Goal: Task Accomplishment & Management: Complete application form

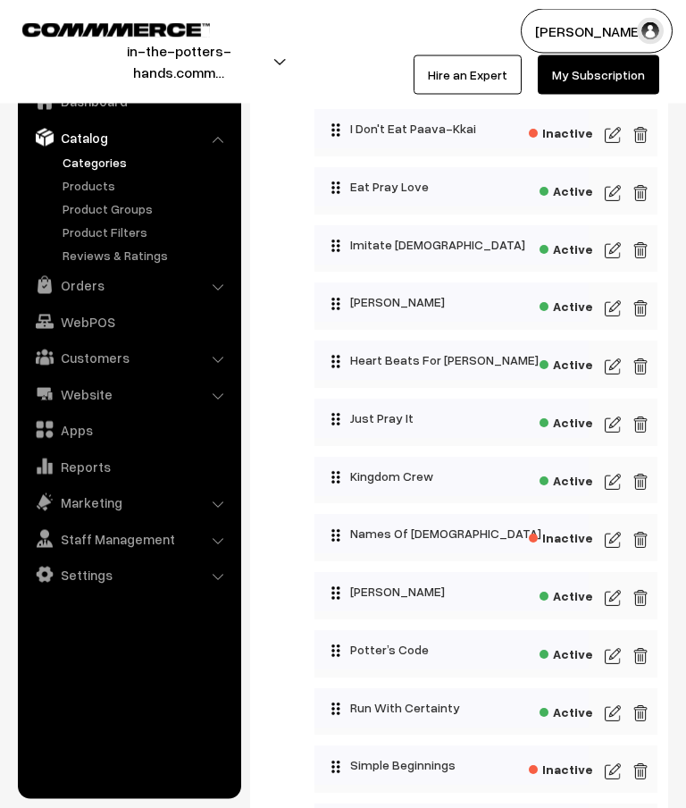
scroll to position [998, 0]
click at [606, 489] on img at bounding box center [613, 481] width 16 height 21
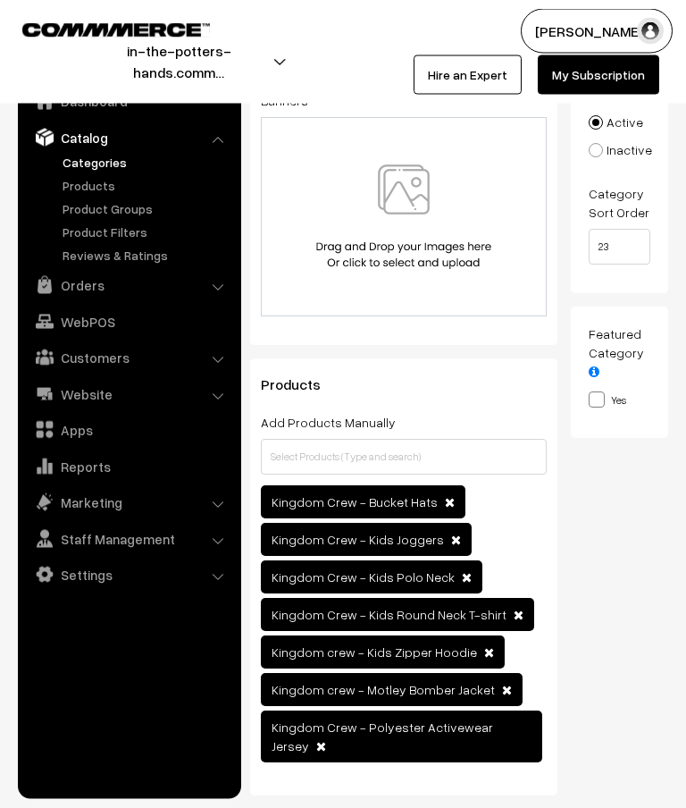
scroll to position [282, 0]
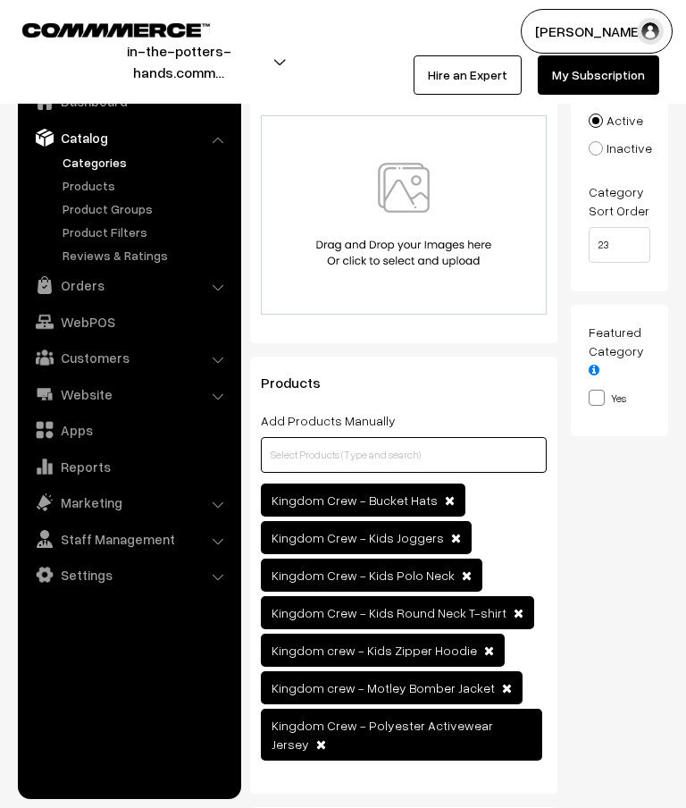
click at [380, 456] on input "text" at bounding box center [404, 455] width 286 height 36
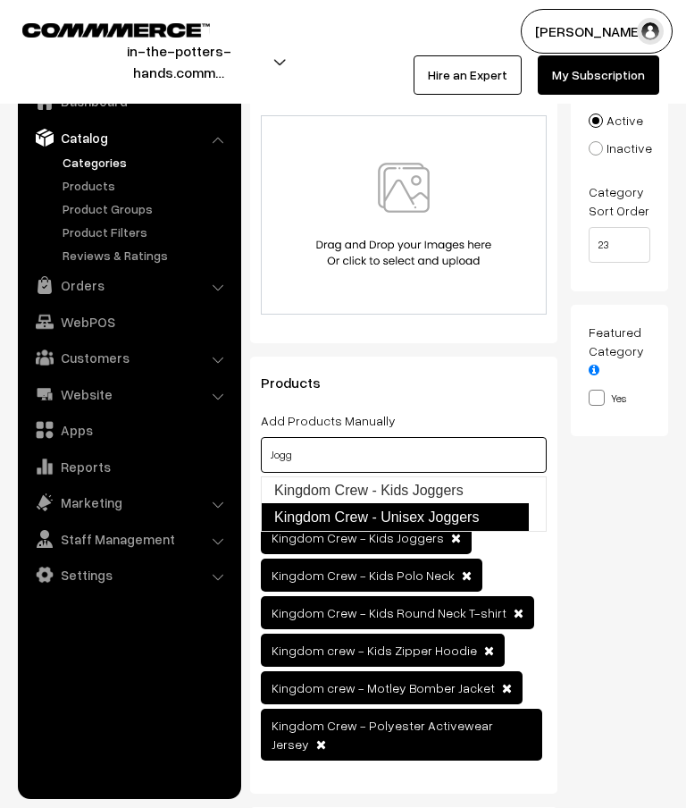
click at [476, 514] on link "Kingdom Crew - Unisex Joggers" at bounding box center [395, 517] width 268 height 29
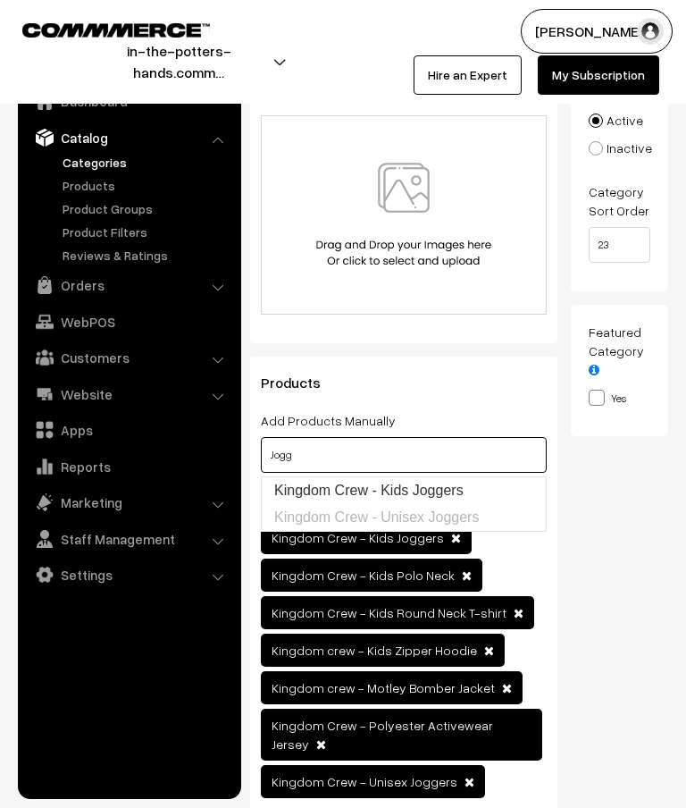
type input "Jogg"
click at [623, 489] on div "Thumbnail Drag and drop a file here or click Ooops, something wrong appended. 1…" at bounding box center [627, 382] width 112 height 923
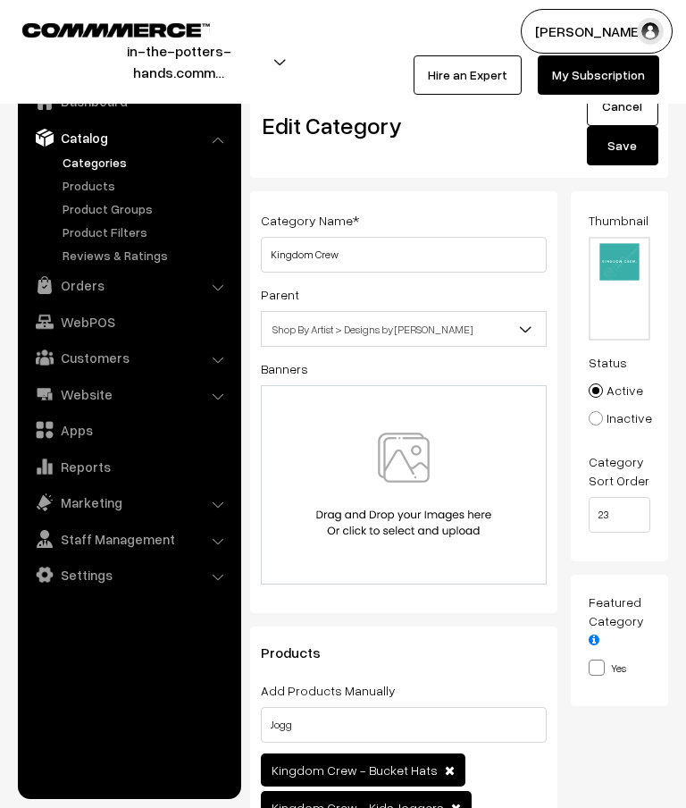
scroll to position [0, 0]
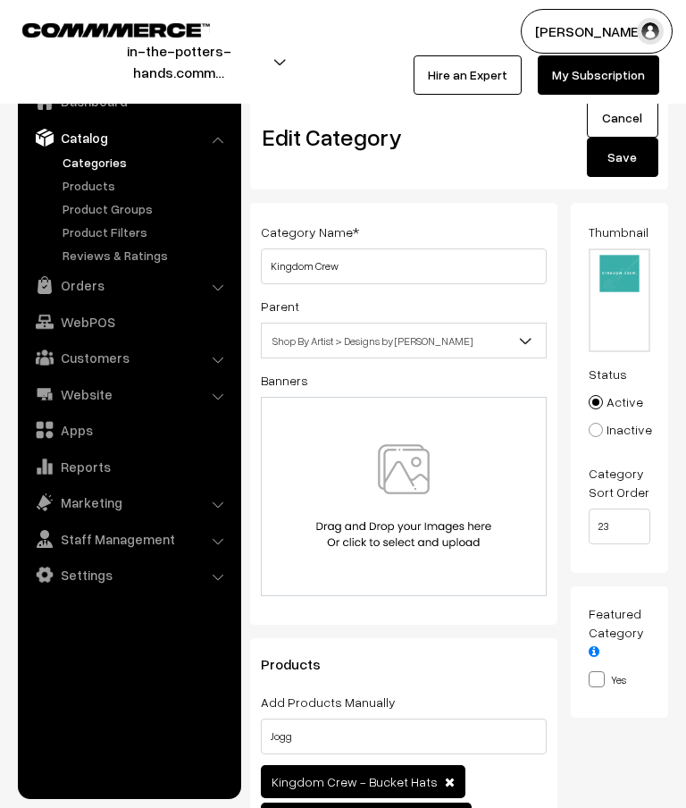
click at [631, 164] on button "Save" at bounding box center [622, 157] width 71 height 39
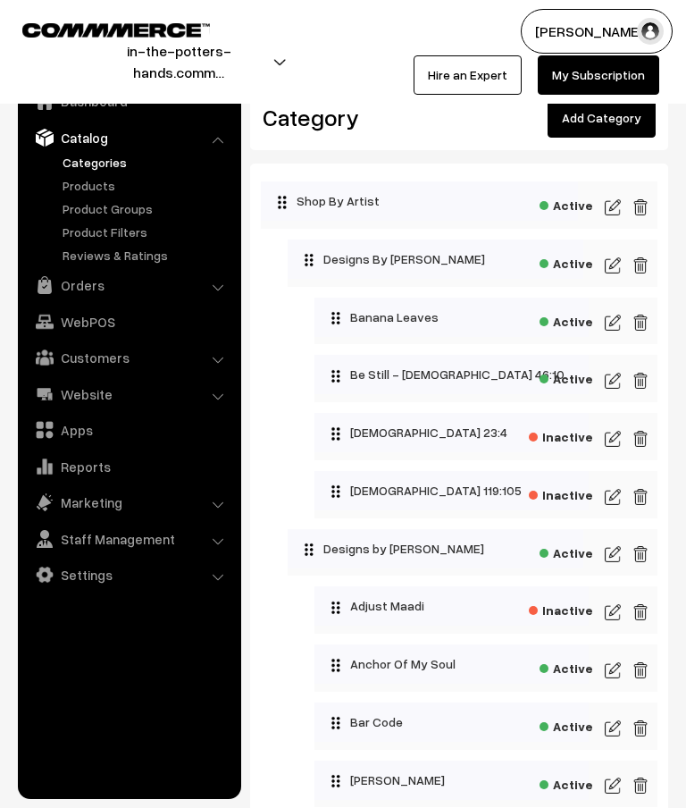
click at [606, 130] on link "Add Category" at bounding box center [602, 117] width 108 height 39
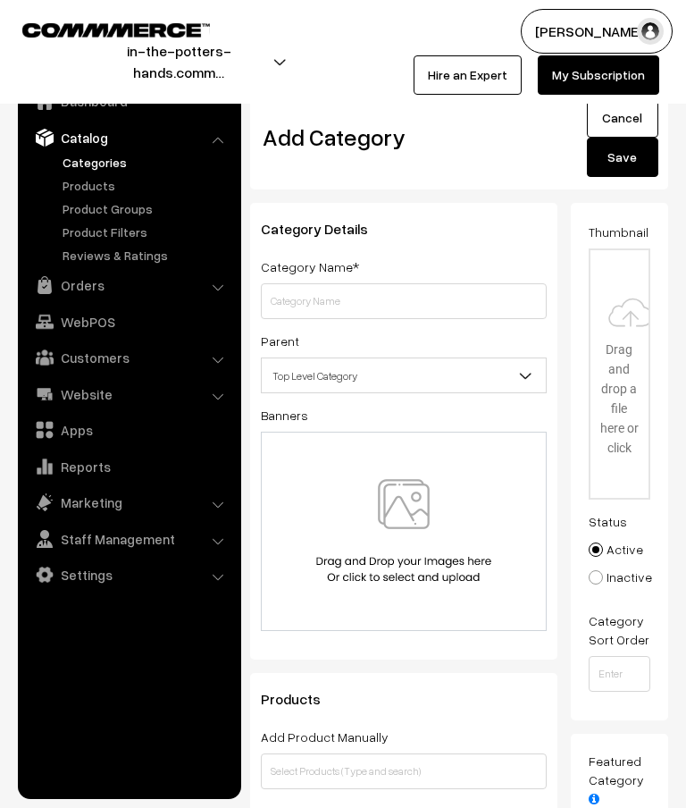
click at [388, 300] on input "text" at bounding box center [404, 301] width 286 height 36
click at [365, 296] on input "Adult Jogger’s" at bounding box center [404, 301] width 286 height 36
type input "Adult Joggers"
click at [632, 368] on input "file" at bounding box center [620, 374] width 59 height 248
click at [506, 368] on span "Top Level Category" at bounding box center [404, 375] width 284 height 31
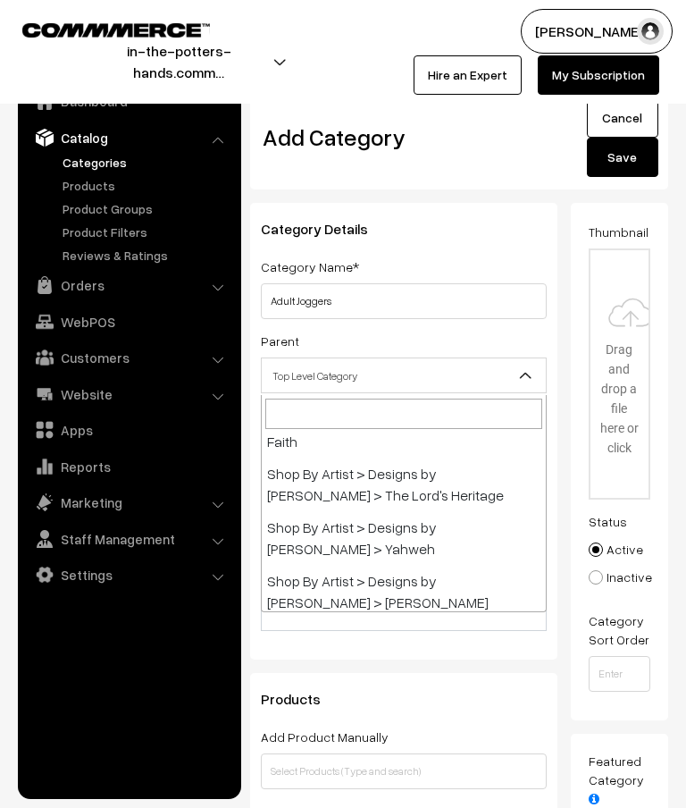
scroll to position [1808, 0]
select select "32"
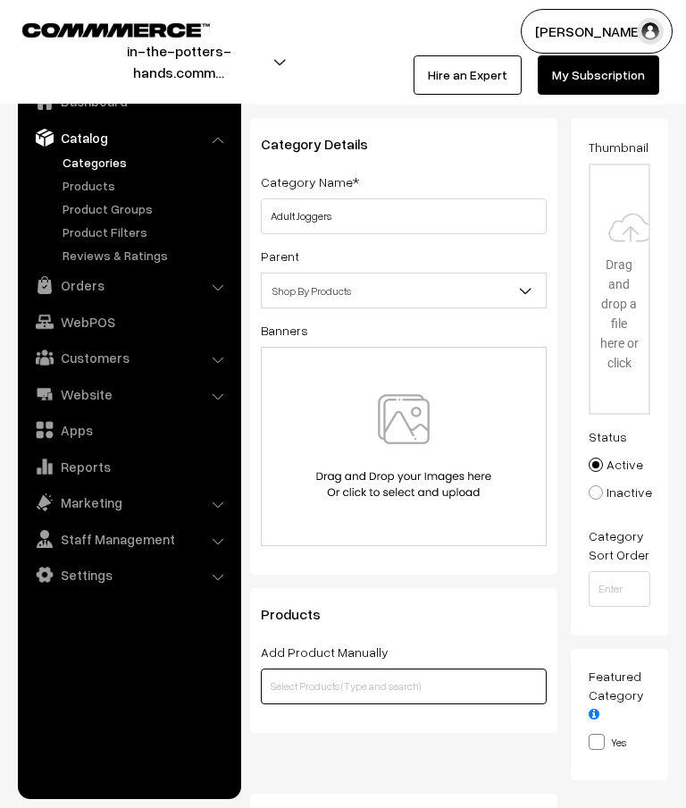
click at [376, 693] on input "text" at bounding box center [404, 686] width 286 height 36
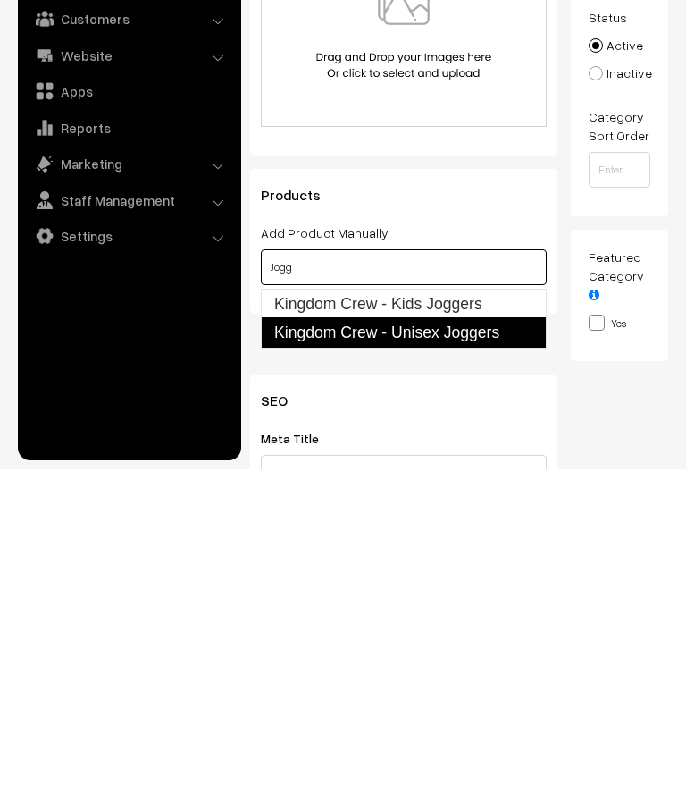
click at [475, 656] on link "Kingdom Crew - Unisex Joggers" at bounding box center [404, 671] width 286 height 30
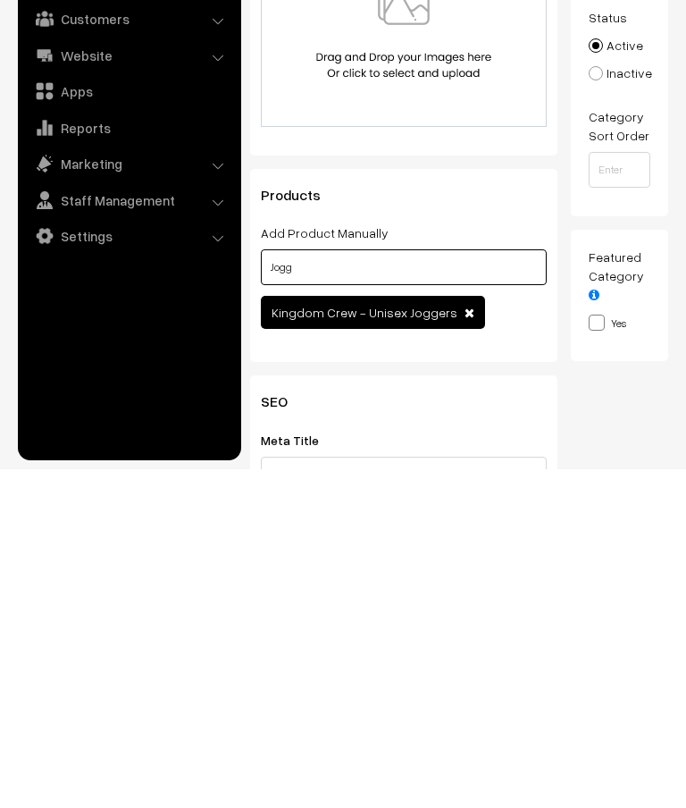
type input "Jogg"
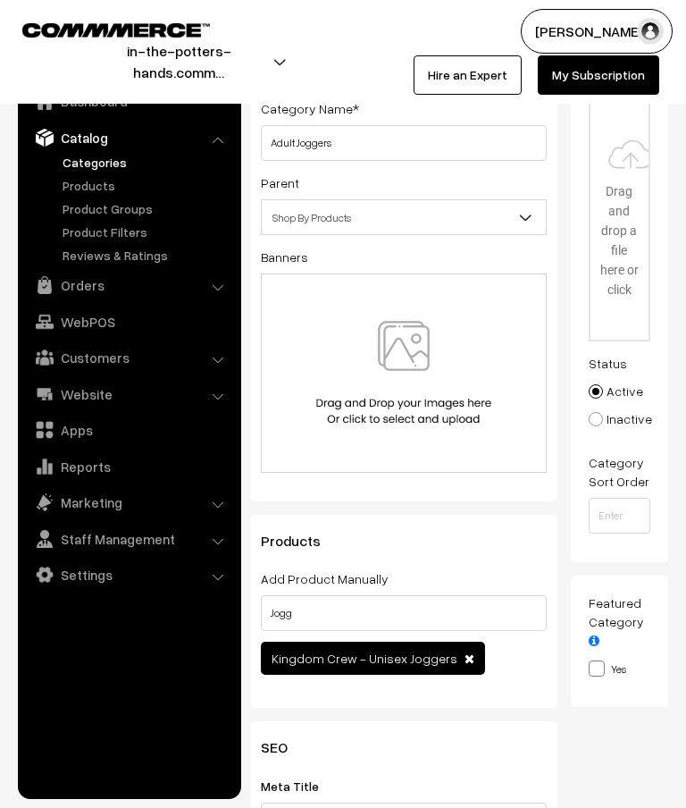
scroll to position [0, 0]
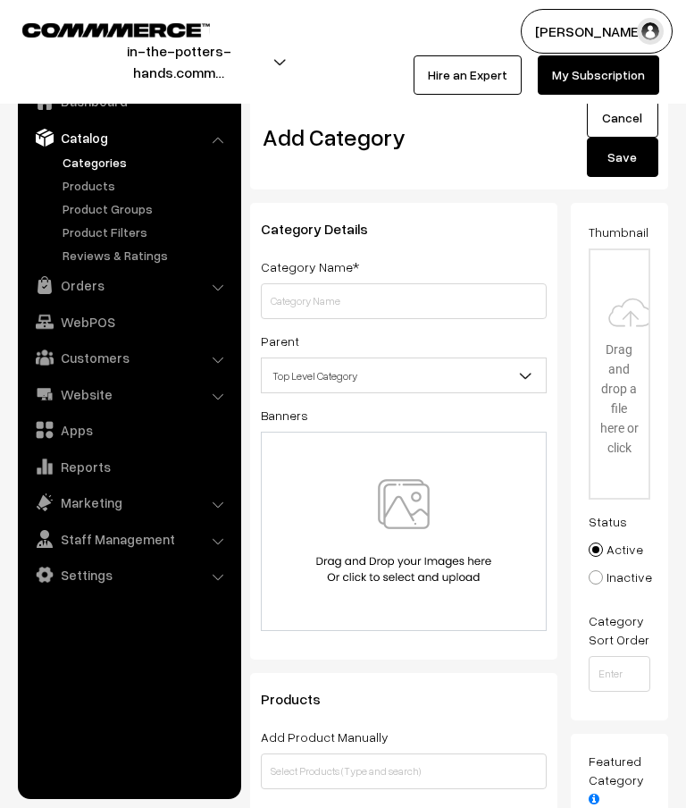
click at [615, 114] on link "Cancel" at bounding box center [622, 117] width 71 height 39
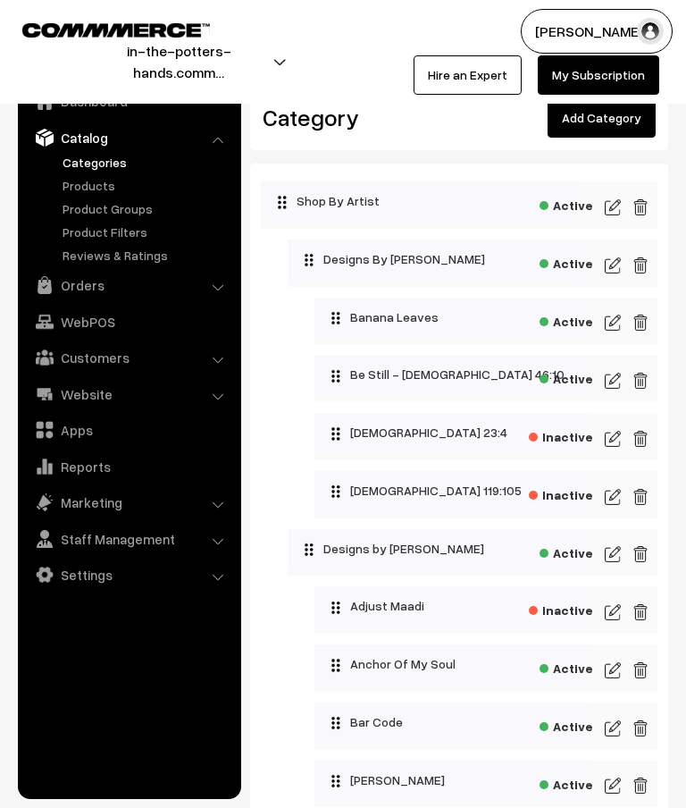
click at [608, 122] on link "Add Category" at bounding box center [602, 117] width 108 height 39
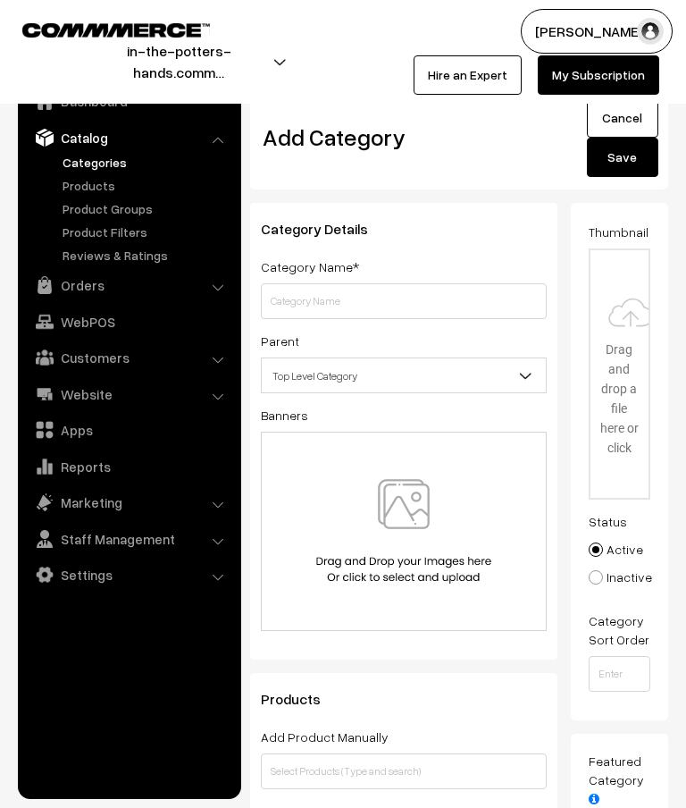
click at [440, 298] on input "text" at bounding box center [404, 301] width 286 height 36
type input "Adult Joggers"
click at [627, 303] on input "file" at bounding box center [620, 374] width 59 height 248
type input "C:\fakepath\Banners- thumbnails.png"
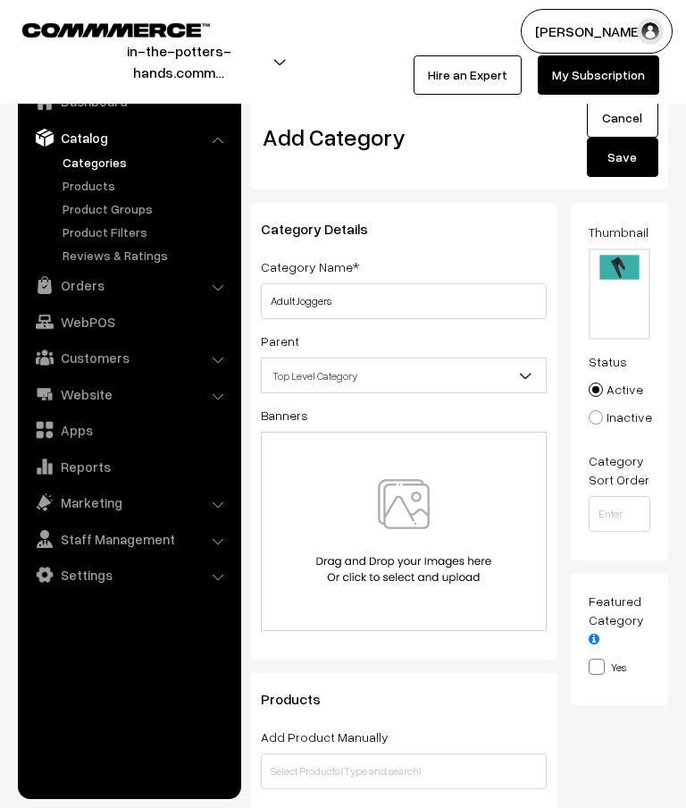
click at [448, 377] on span "Top Level Category" at bounding box center [404, 375] width 284 height 31
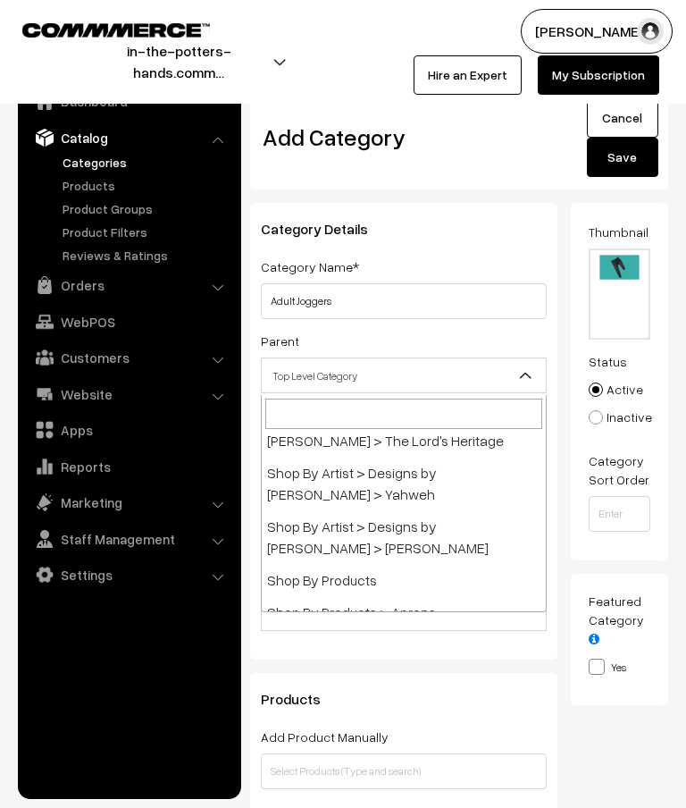
scroll to position [1857, 0]
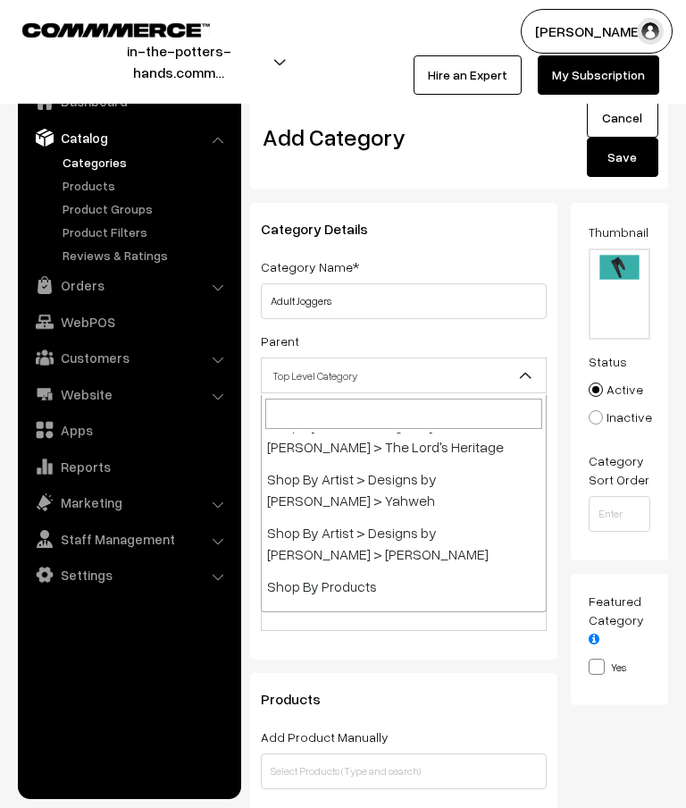
select select "3"
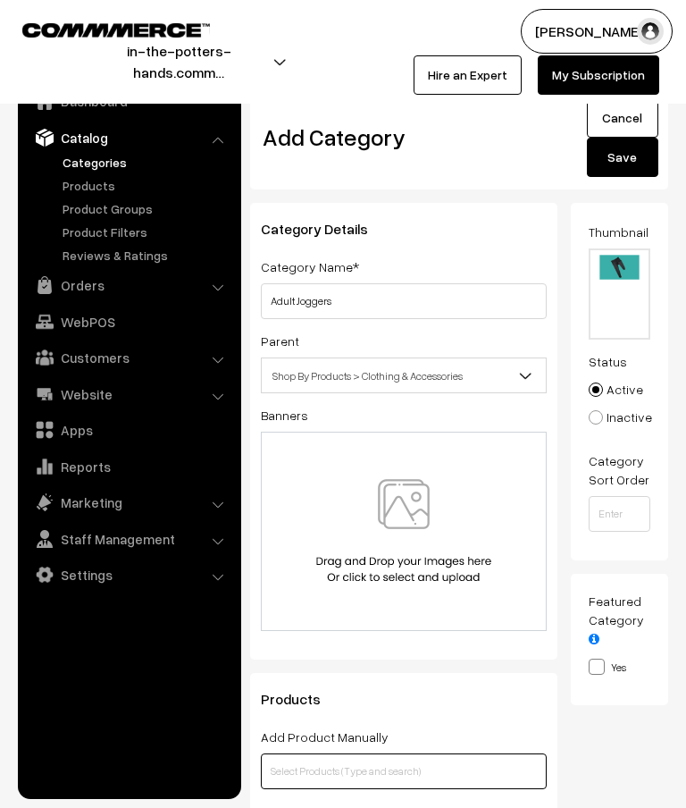
click at [424, 774] on input "text" at bounding box center [404, 771] width 286 height 36
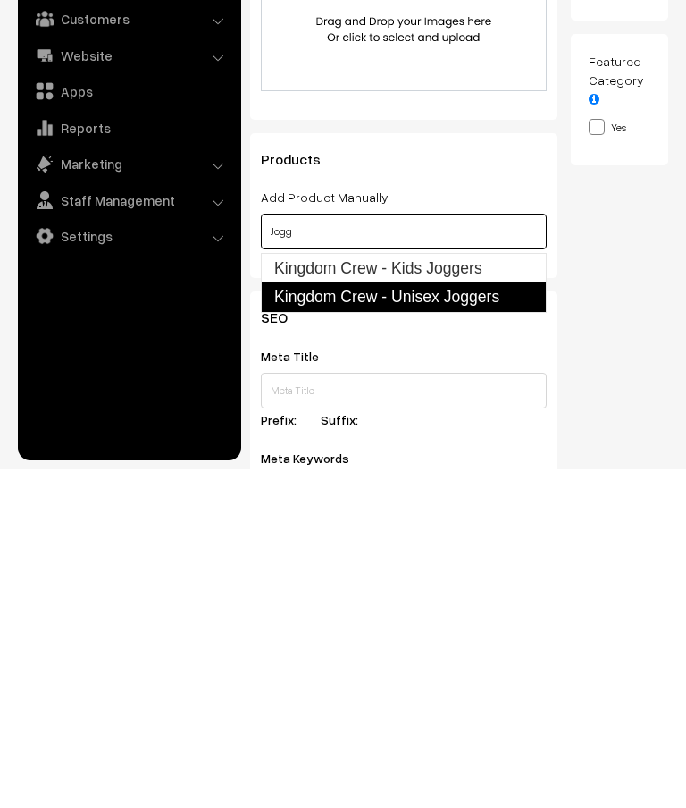
click at [500, 620] on link "Kingdom Crew - Unisex Joggers" at bounding box center [404, 635] width 286 height 30
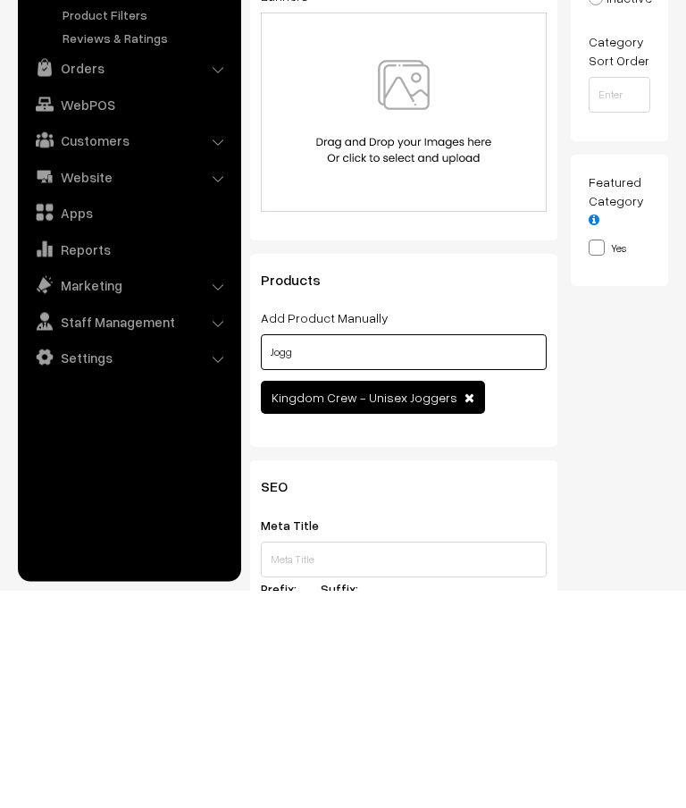
scroll to position [0, 0]
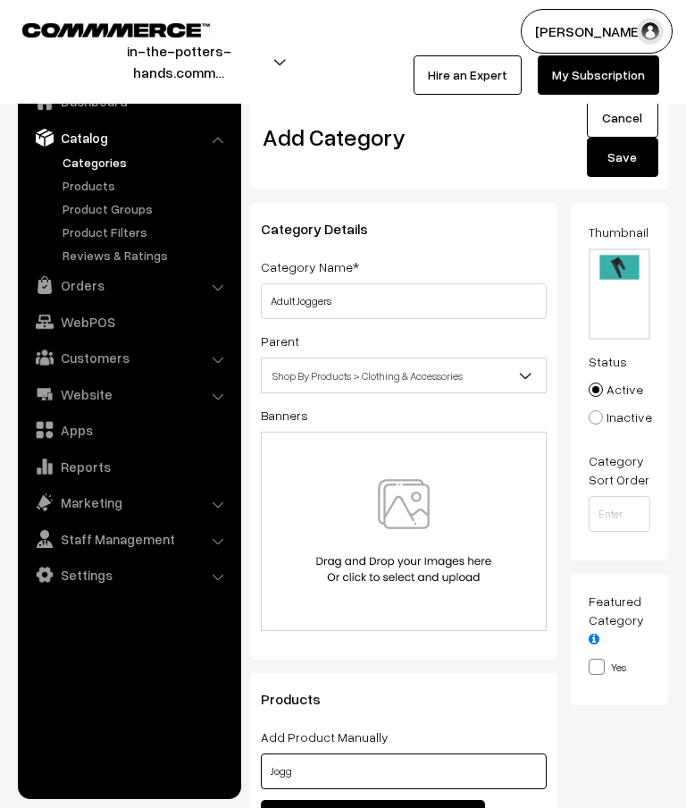
type input "Jogg"
click at [627, 167] on button "Save" at bounding box center [622, 157] width 71 height 39
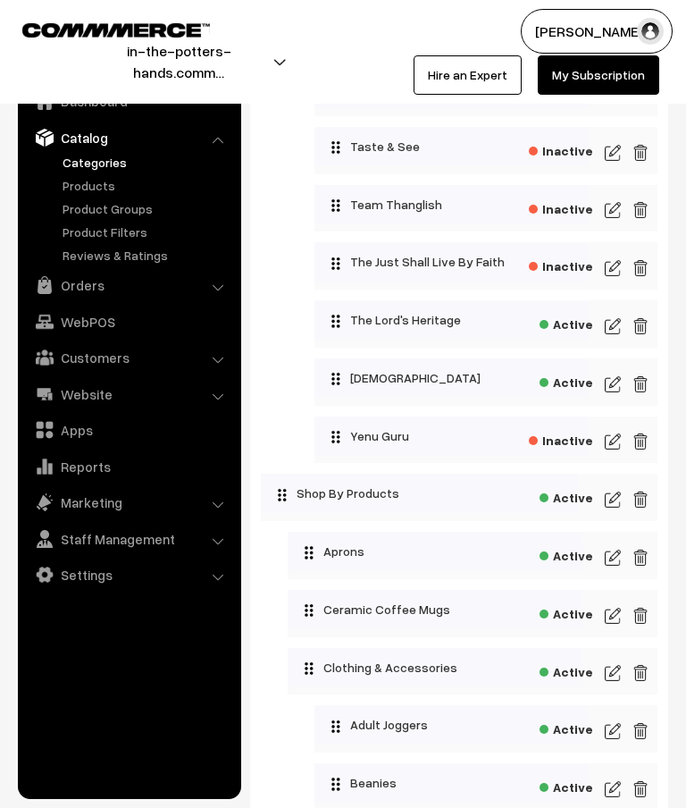
scroll to position [1721, 0]
